Goal: Task Accomplishment & Management: Manage account settings

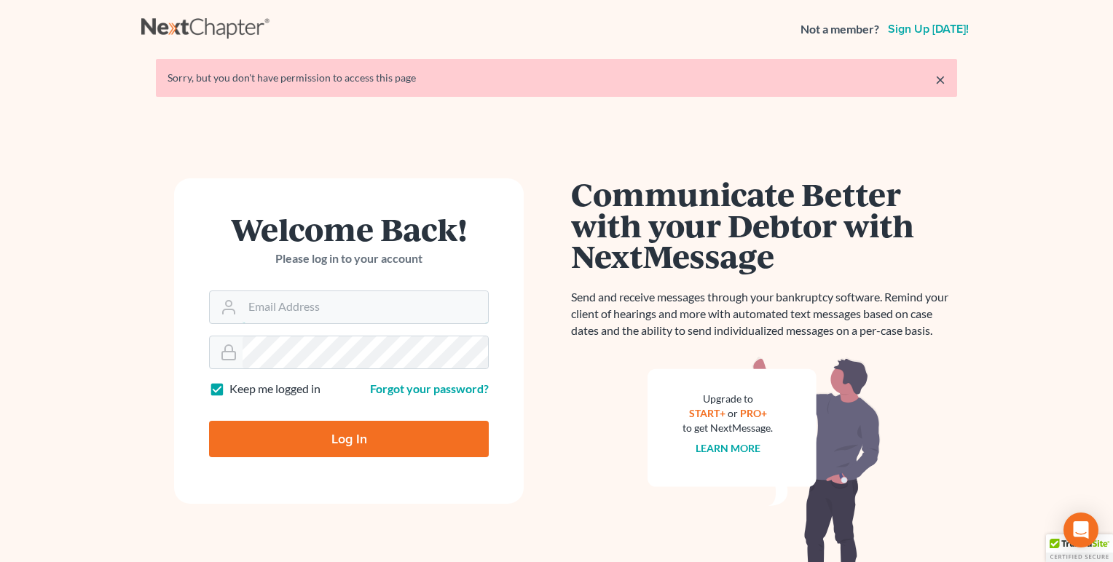
type input "[EMAIL_ADDRESS][DOMAIN_NAME]"
click at [351, 435] on input "Log In" at bounding box center [349, 439] width 280 height 36
type input "Thinking..."
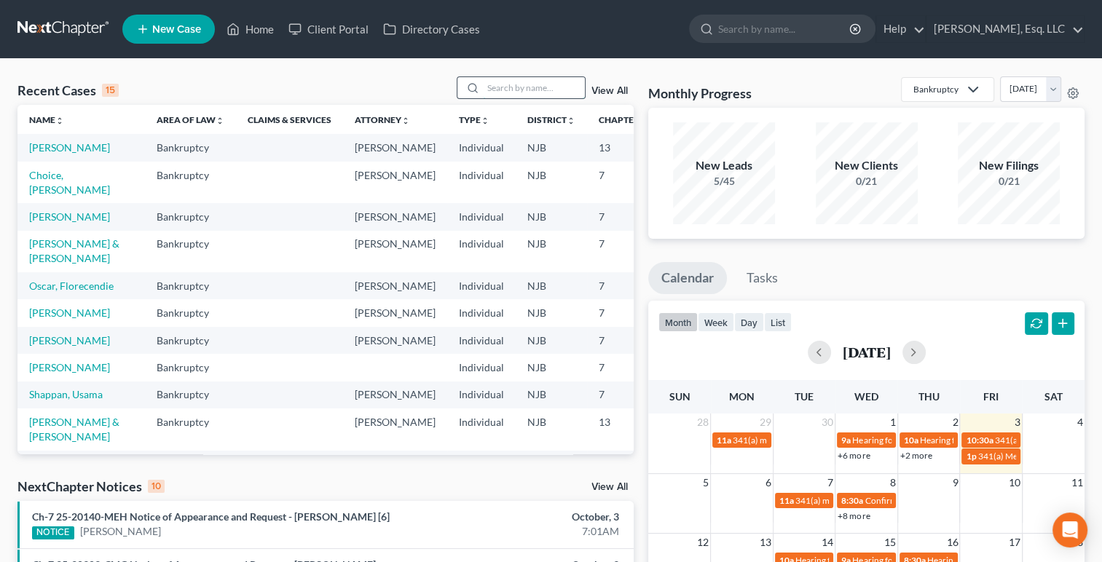
click at [532, 83] on input "search" at bounding box center [534, 87] width 102 height 21
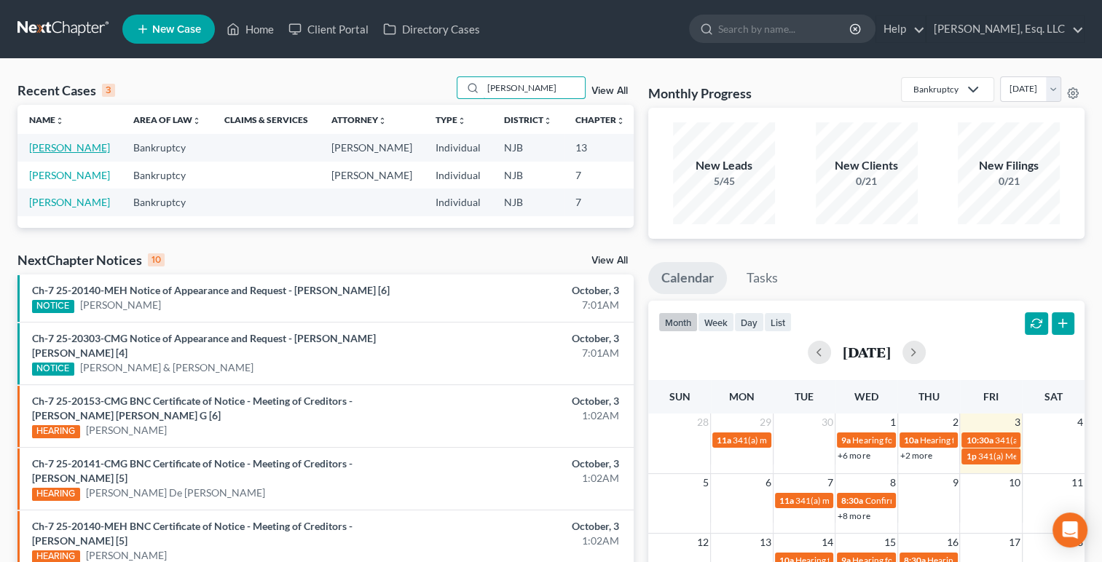
type input "[PERSON_NAME]"
click at [38, 154] on link "[PERSON_NAME]" at bounding box center [69, 147] width 81 height 12
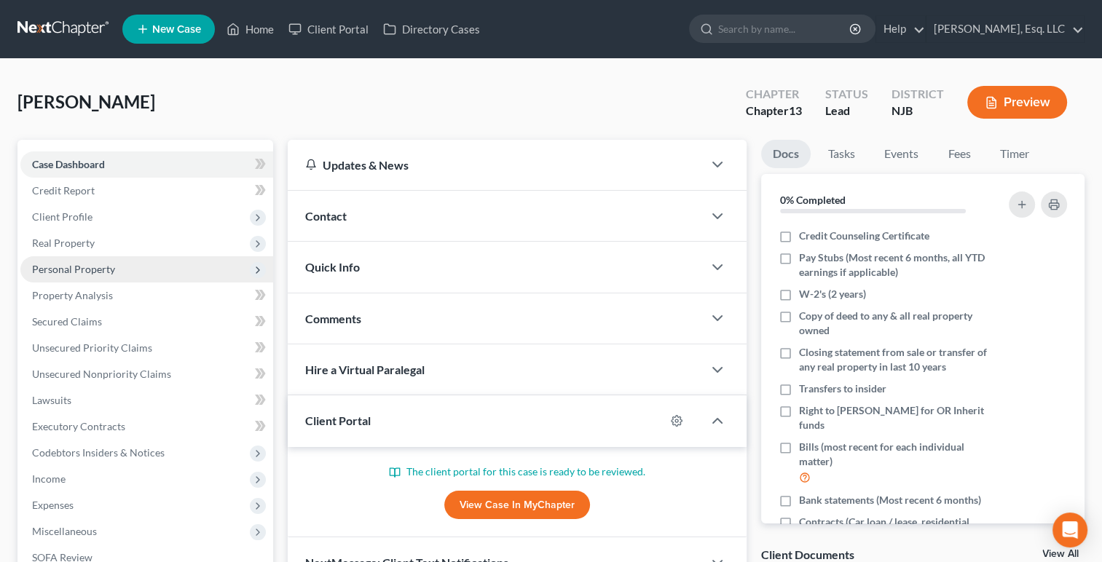
click at [64, 264] on span "Personal Property" at bounding box center [73, 269] width 83 height 12
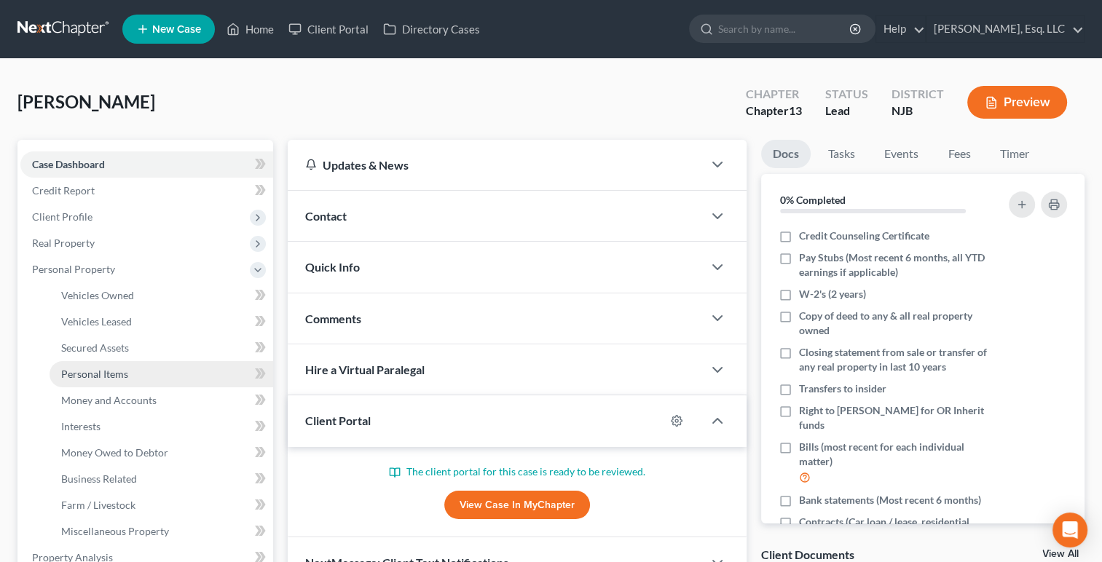
click at [90, 368] on span "Personal Items" at bounding box center [94, 374] width 67 height 12
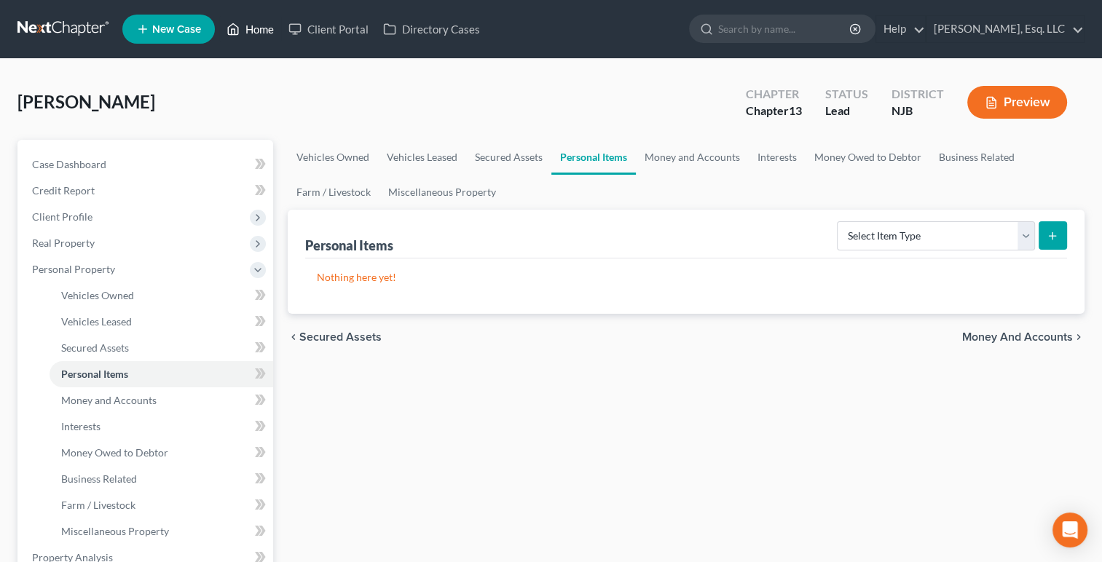
click at [264, 28] on link "Home" at bounding box center [250, 29] width 62 height 26
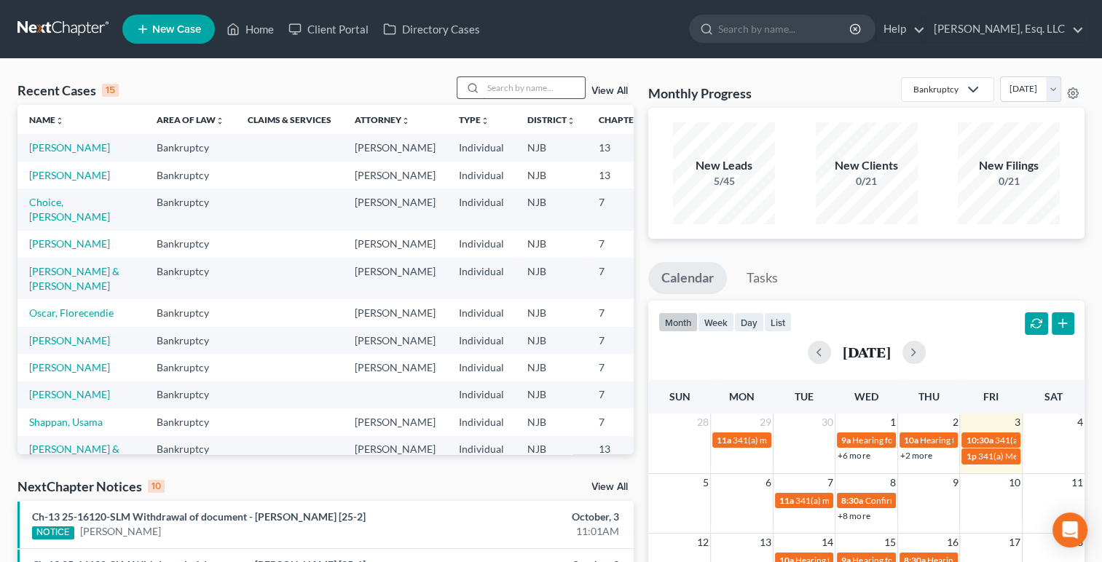
click at [490, 87] on input "search" at bounding box center [534, 87] width 102 height 21
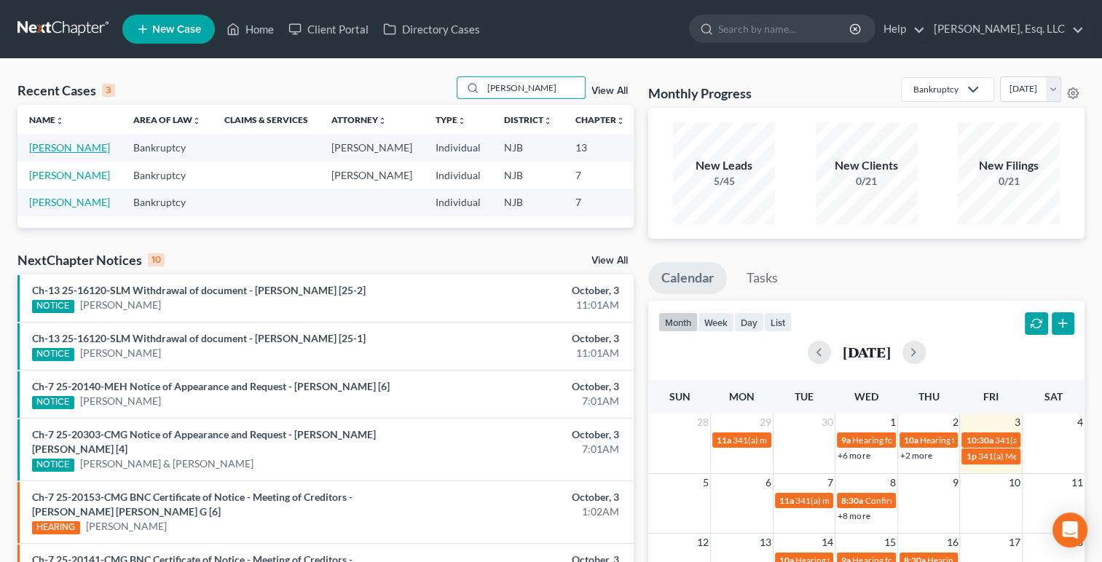
type input "[PERSON_NAME]"
click at [44, 154] on link "[PERSON_NAME]" at bounding box center [69, 147] width 81 height 12
select select "0"
